Goal: Task Accomplishment & Management: Use online tool/utility

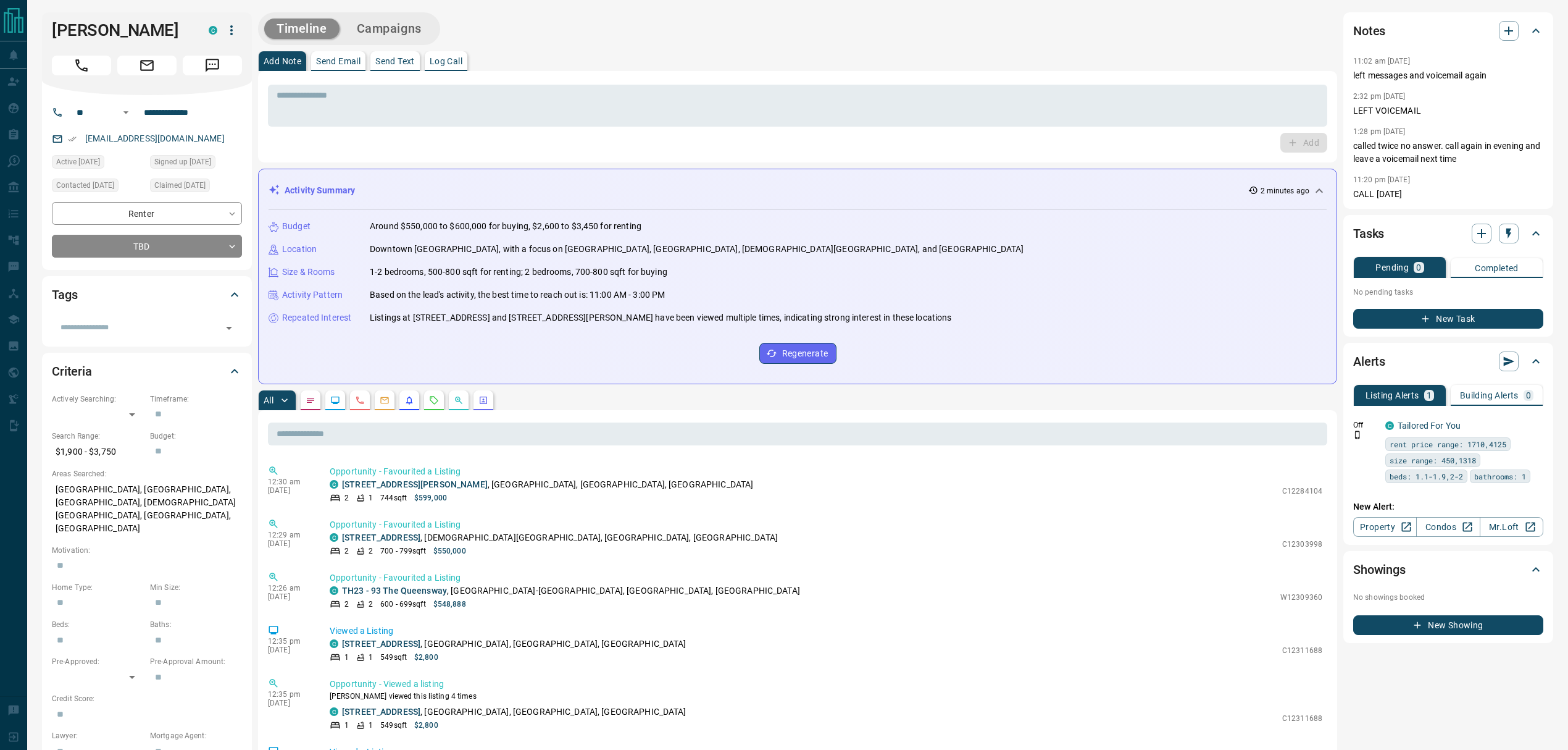
click at [450, 62] on p "Log Call" at bounding box center [445, 61] width 33 height 9
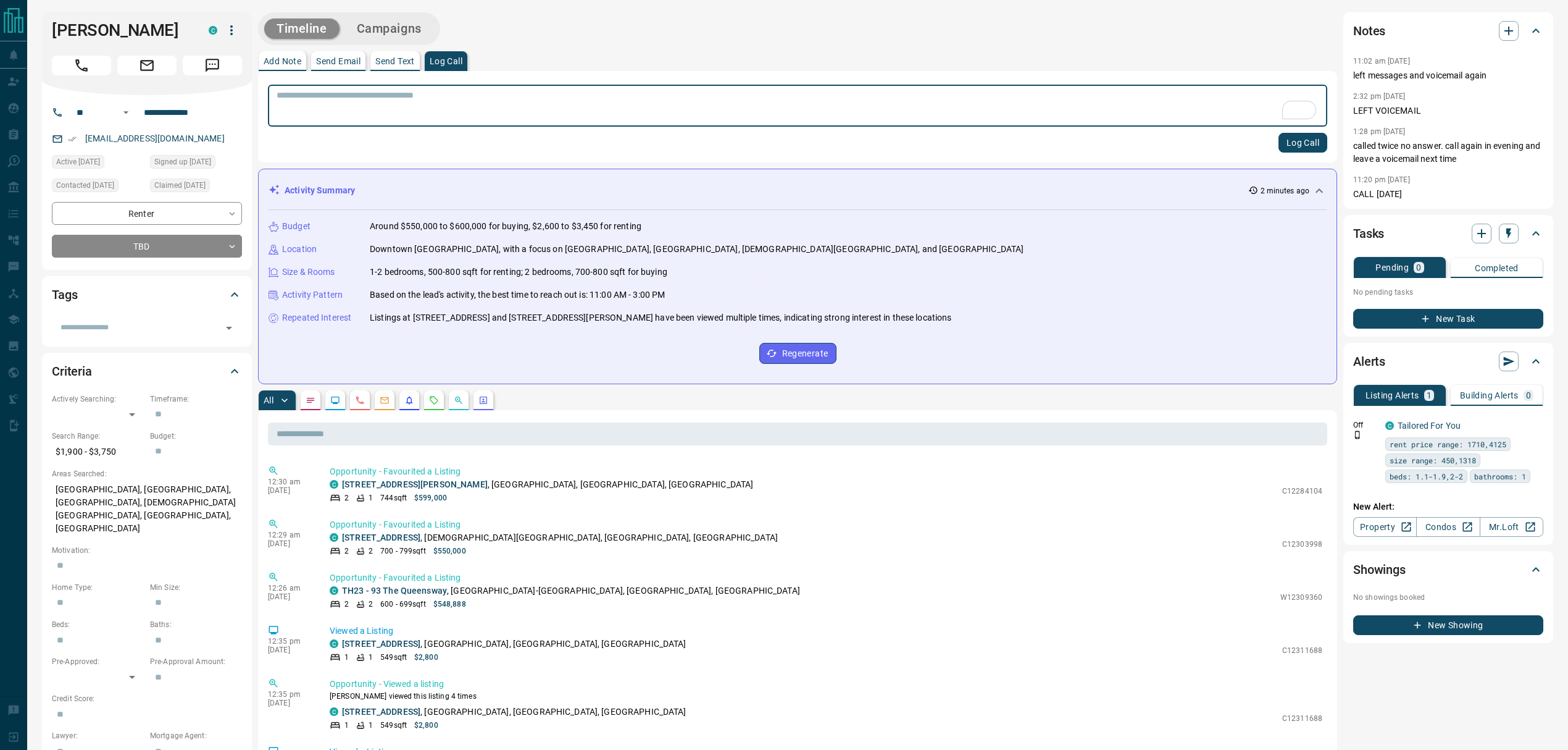
click at [571, 102] on textarea "To enrich screen reader interactions, please activate Accessibility in Grammarl…" at bounding box center [797, 106] width 1042 height 32
type textarea "*"
type textarea "**********"
click at [1311, 142] on button "Log Call" at bounding box center [1302, 142] width 48 height 20
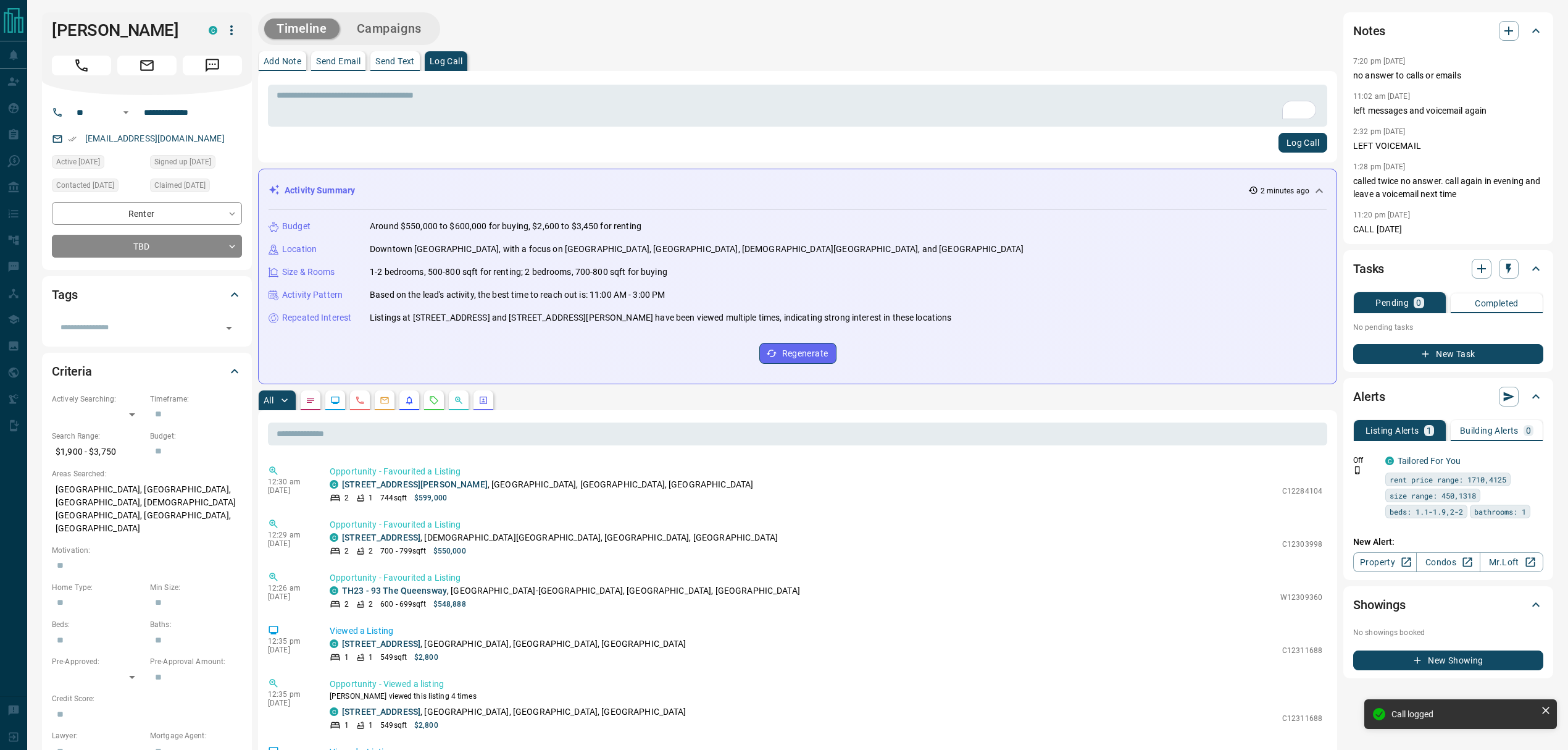
click at [620, 48] on div "Timeline Campaigns Add Note Send Email Send Text Log Call * ​ Log Call Activity…" at bounding box center [797, 737] width 1079 height 1449
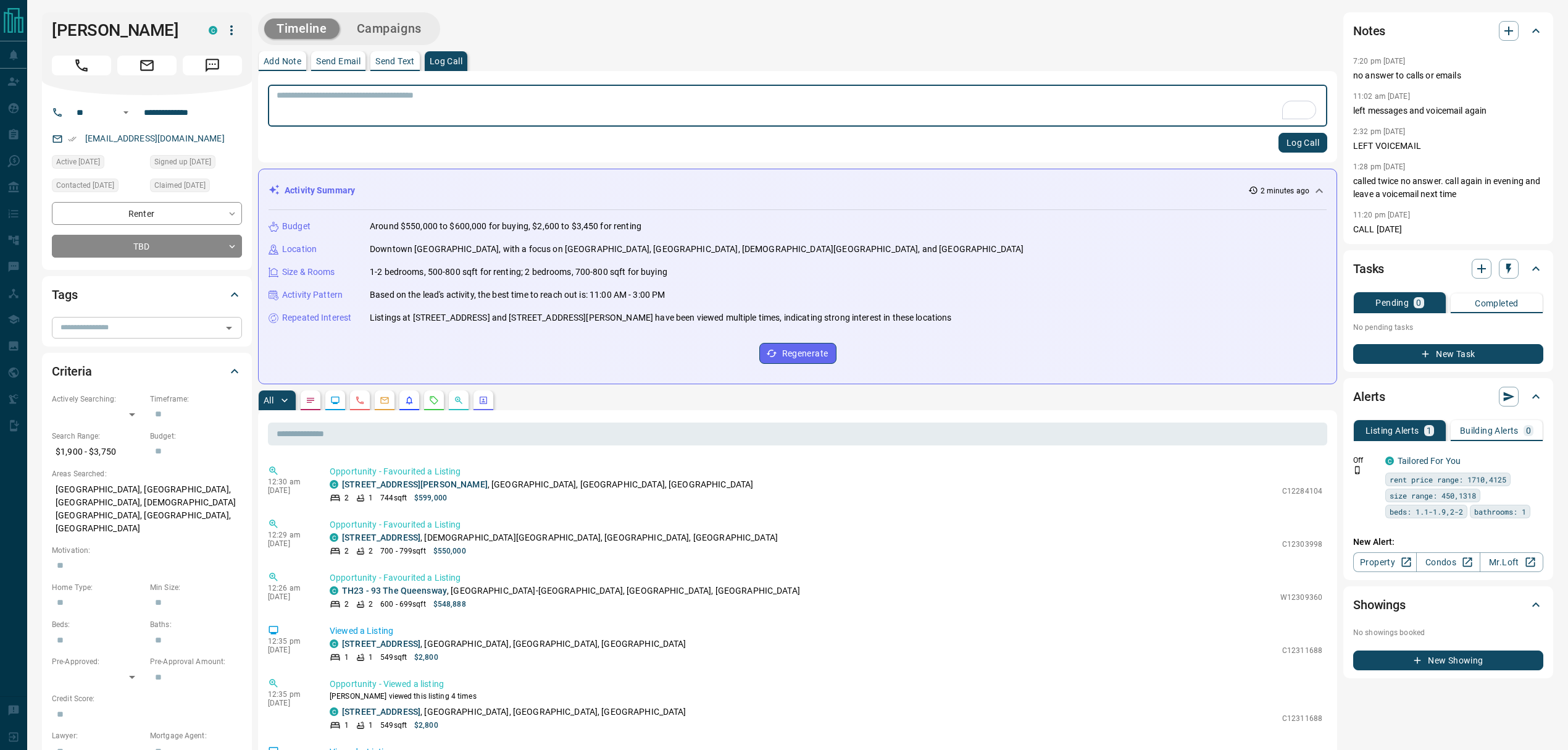
click at [119, 328] on input "text" at bounding box center [137, 327] width 163 height 14
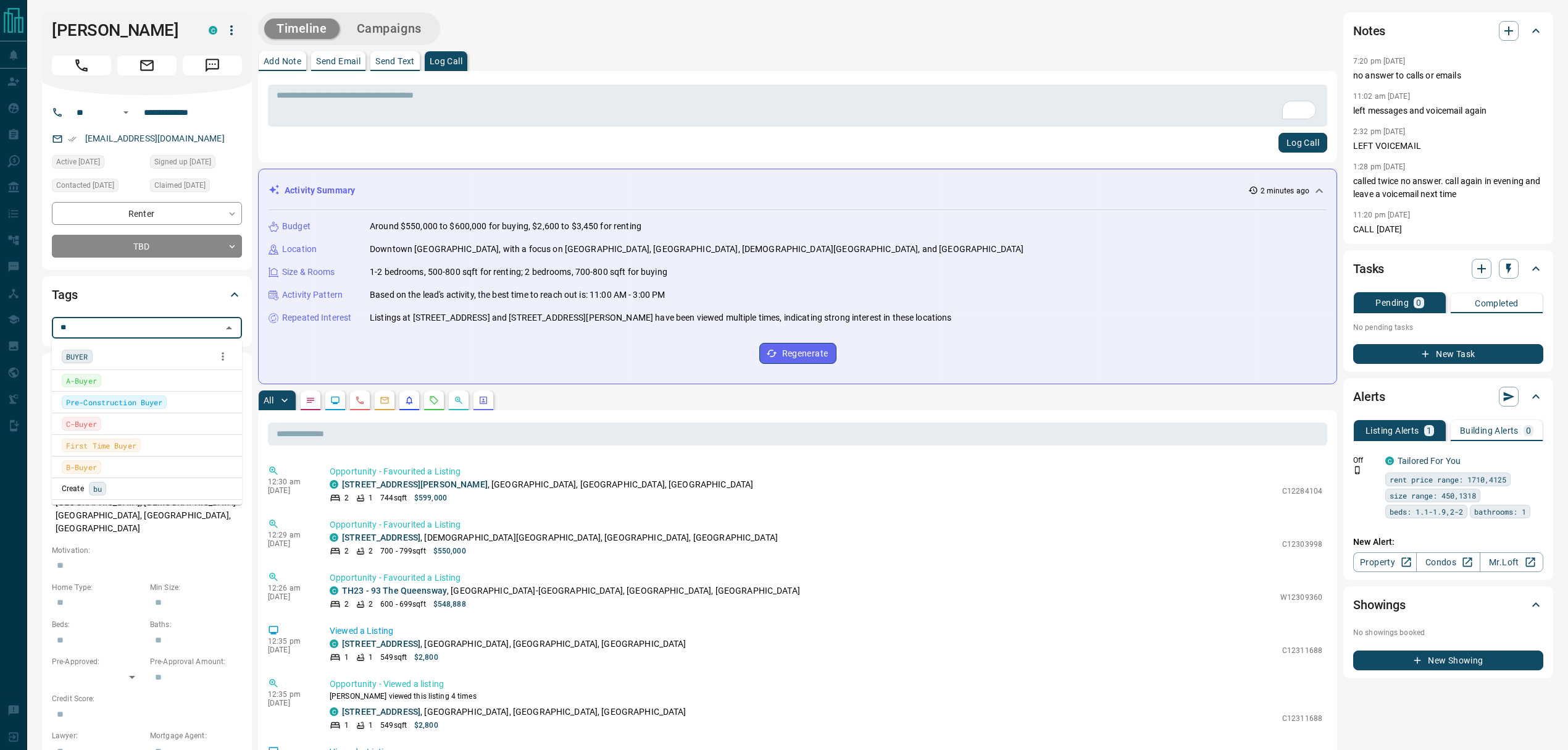
type input "***"
click at [119, 353] on div "BUYER" at bounding box center [147, 357] width 171 height 19
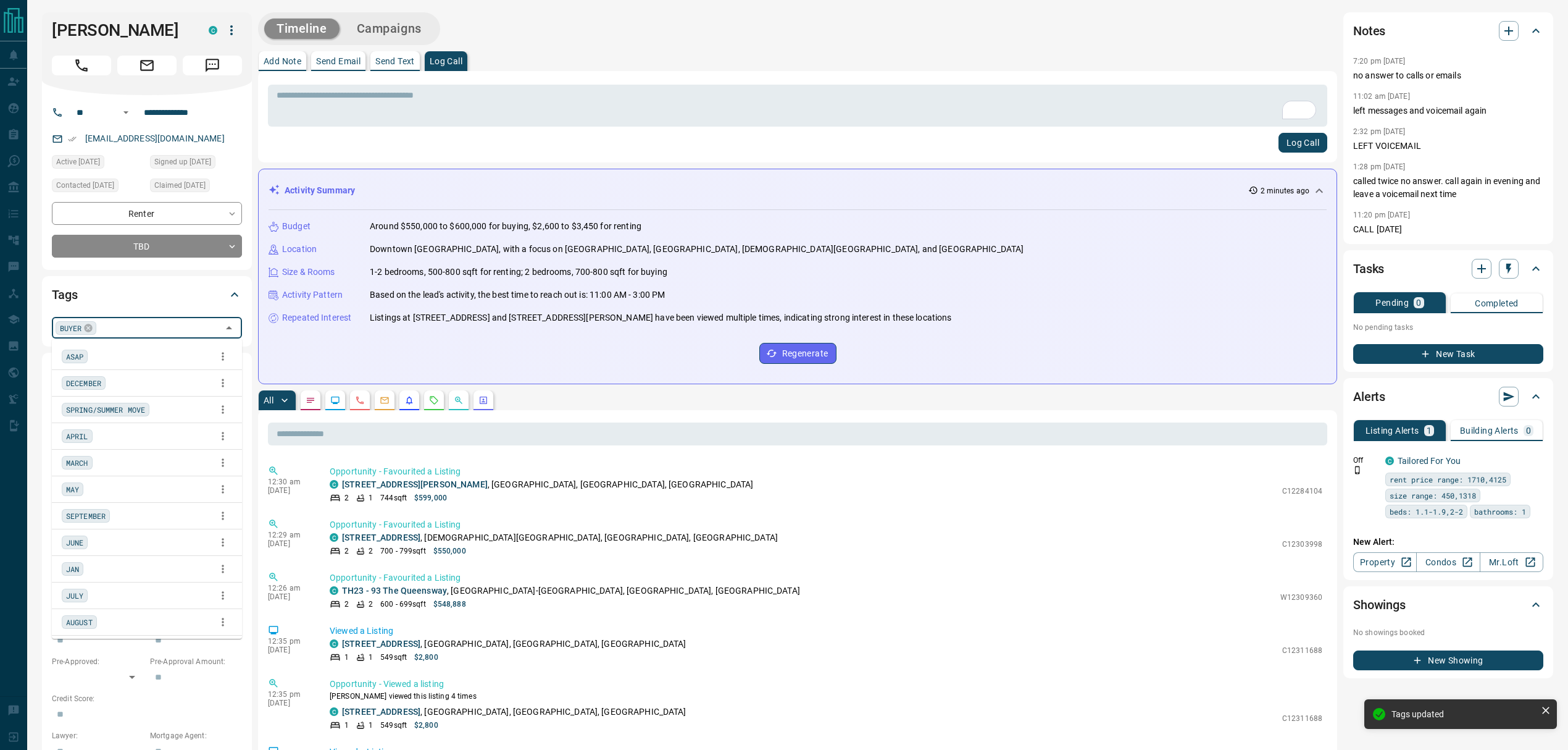
click at [707, 520] on p "Opportunity - Favourited a Listing" at bounding box center [826, 524] width 993 height 13
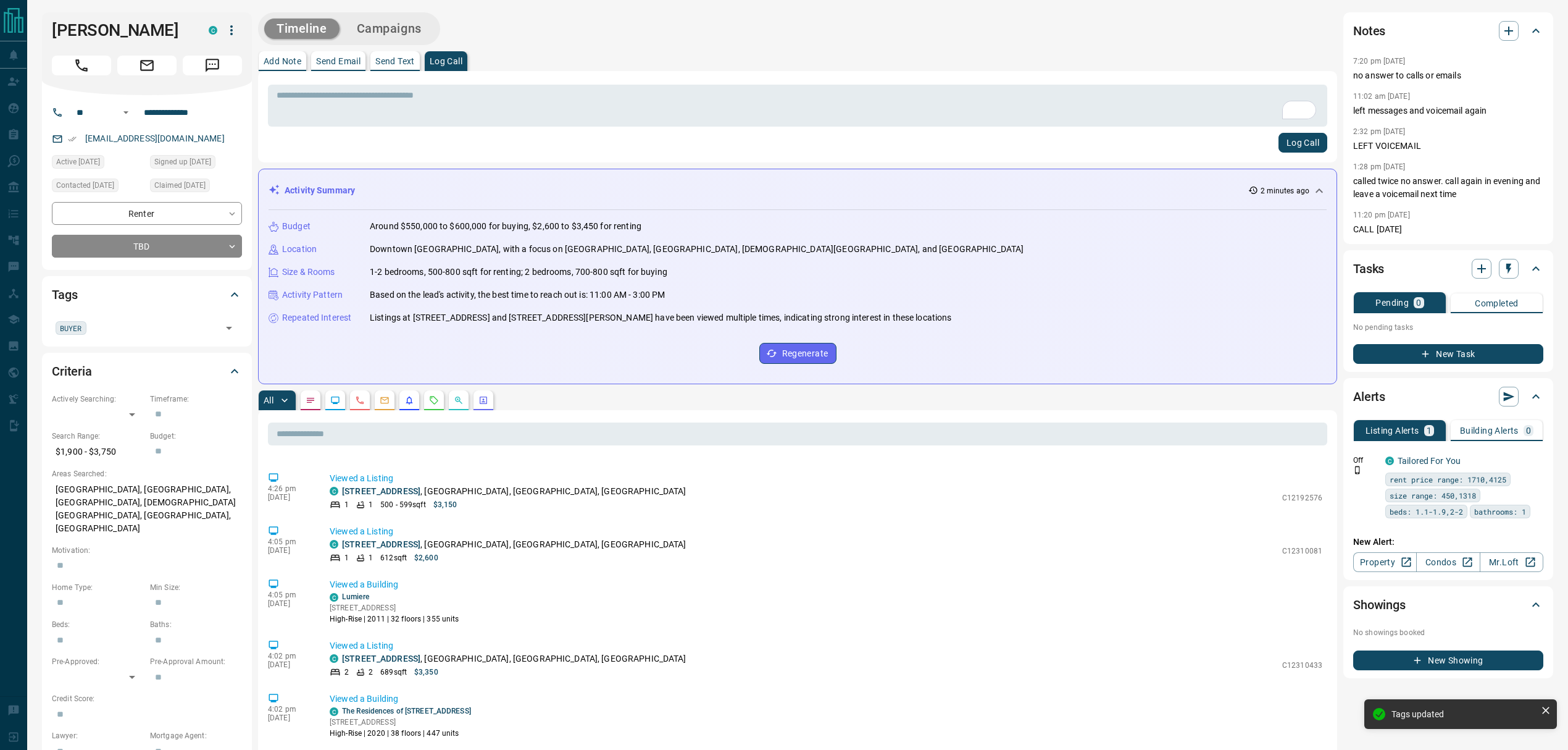
scroll to position [1031, 0]
